Goal: Transaction & Acquisition: Purchase product/service

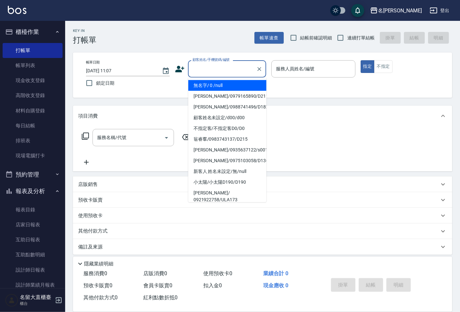
click at [252, 67] on input "顧客姓名/手機號碼/編號" at bounding box center [222, 68] width 62 height 11
click at [253, 83] on li "無名字/ 0 /null" at bounding box center [227, 85] width 78 height 11
type input "無名字/ 0 /null"
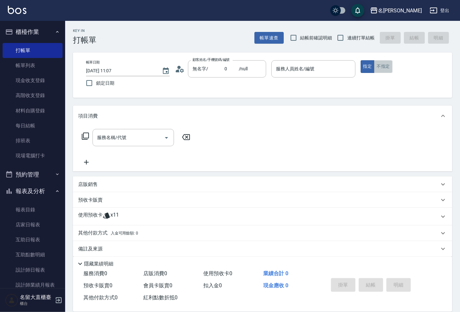
click at [392, 61] on button "不指定" at bounding box center [383, 66] width 18 height 13
click at [340, 33] on input "連續打單結帳" at bounding box center [340, 38] width 14 height 14
checkbox input "true"
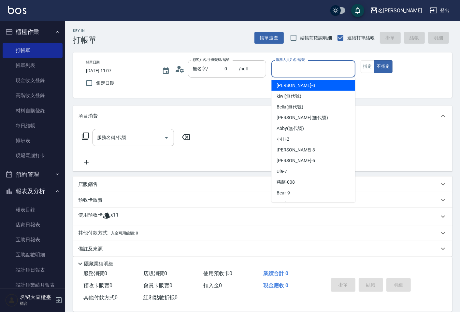
click at [340, 72] on input "服務人員姓名/編號" at bounding box center [313, 68] width 78 height 11
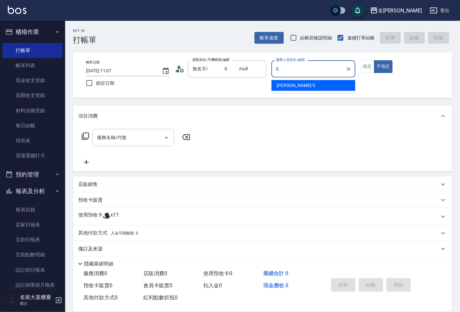
type input "[PERSON_NAME]-5"
type button "false"
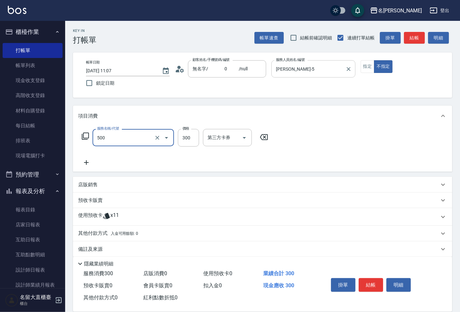
type input "洗髮(500)"
type input "400"
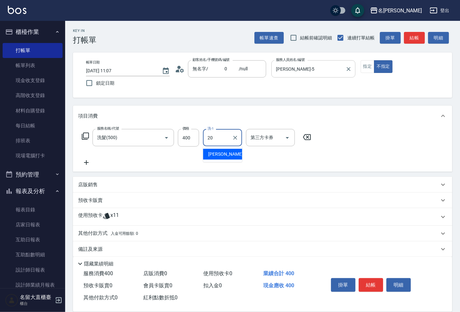
type input "詩雅-20"
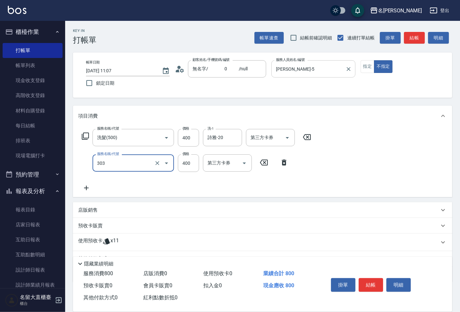
type input "剪髮(C級)(303)"
type input "300"
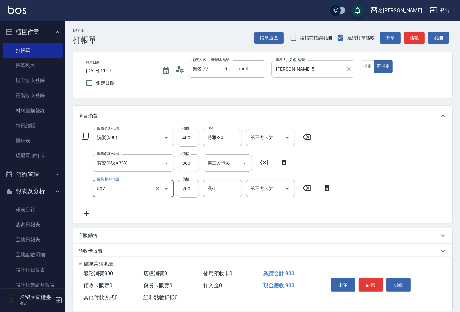
type input "兒童洗髮(507)"
click at [185, 163] on input "300" at bounding box center [188, 163] width 21 height 18
type input "350"
click at [412, 36] on button "結帳" at bounding box center [414, 38] width 21 height 12
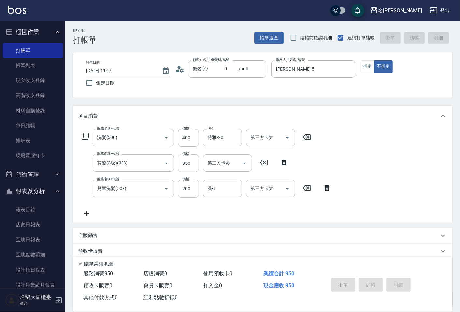
type input "[DATE] 11:58"
